Goal: Information Seeking & Learning: Learn about a topic

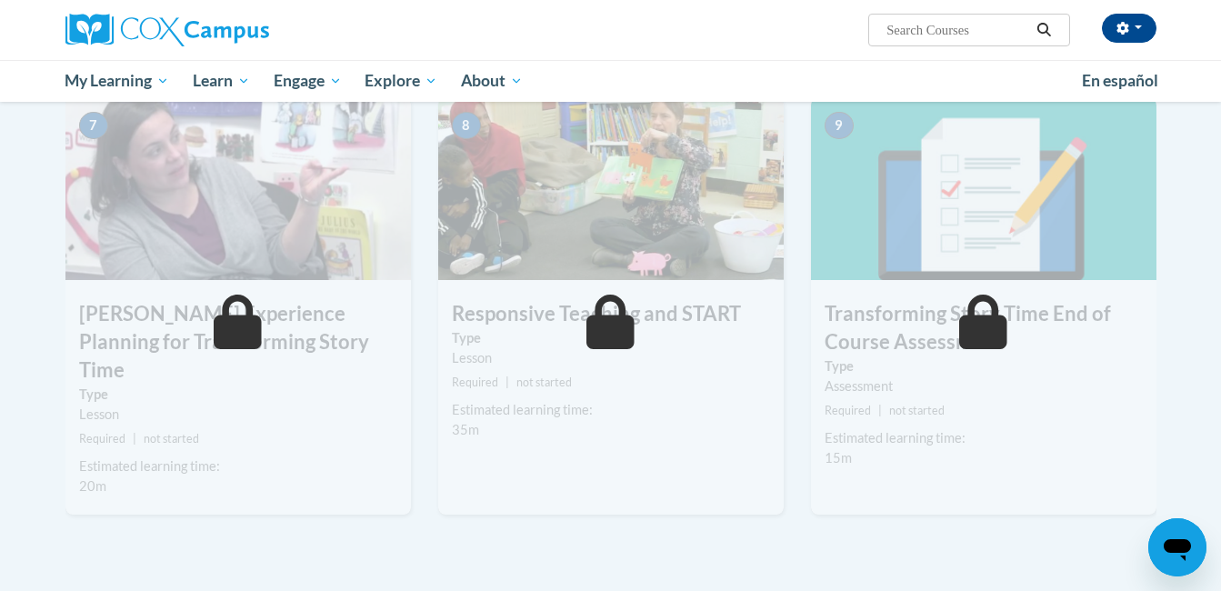
scroll to position [1382, 0]
